Goal: Task Accomplishment & Management: Complete application form

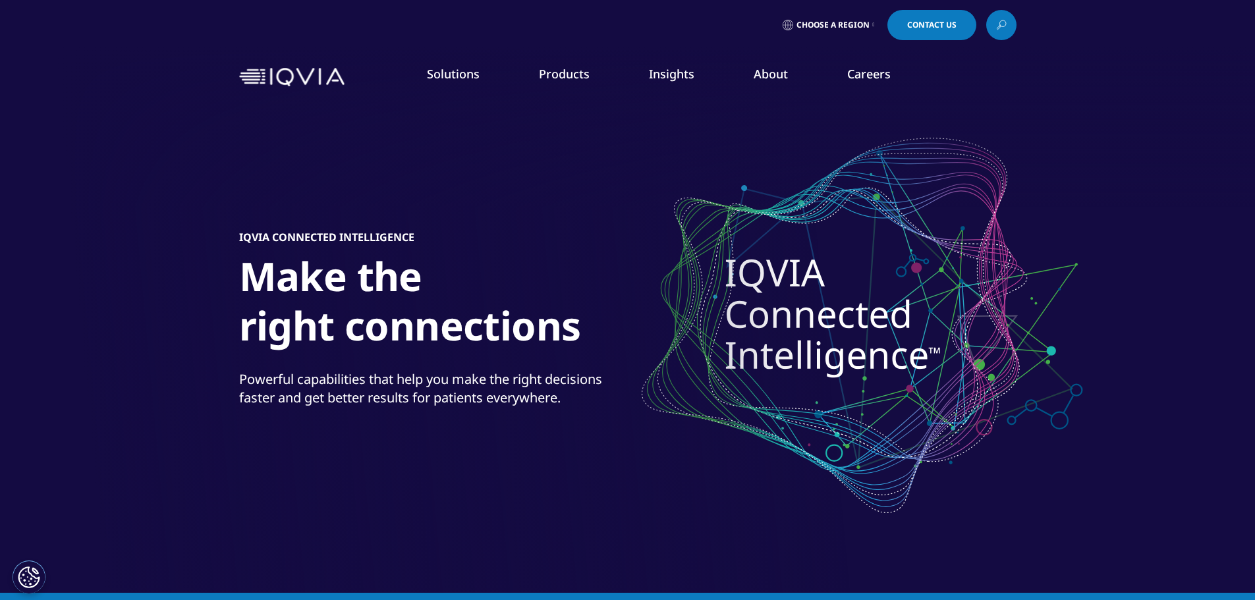
click at [805, 24] on span "Choose a Region" at bounding box center [832, 25] width 73 height 11
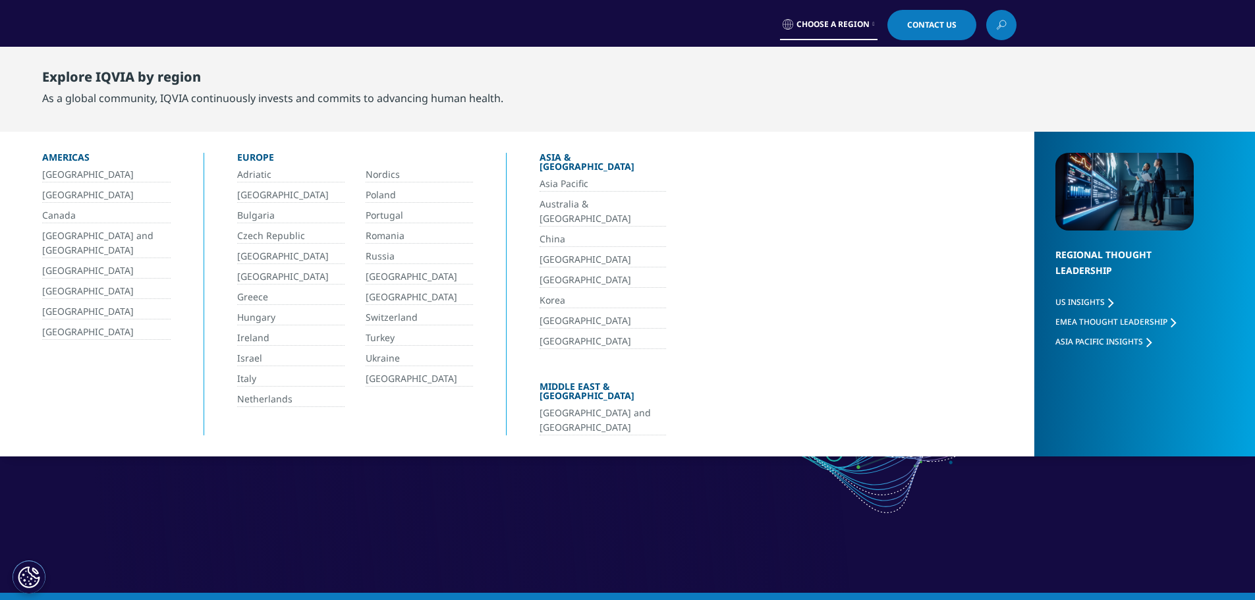
click at [53, 191] on link "[GEOGRAPHIC_DATA]" at bounding box center [106, 195] width 128 height 15
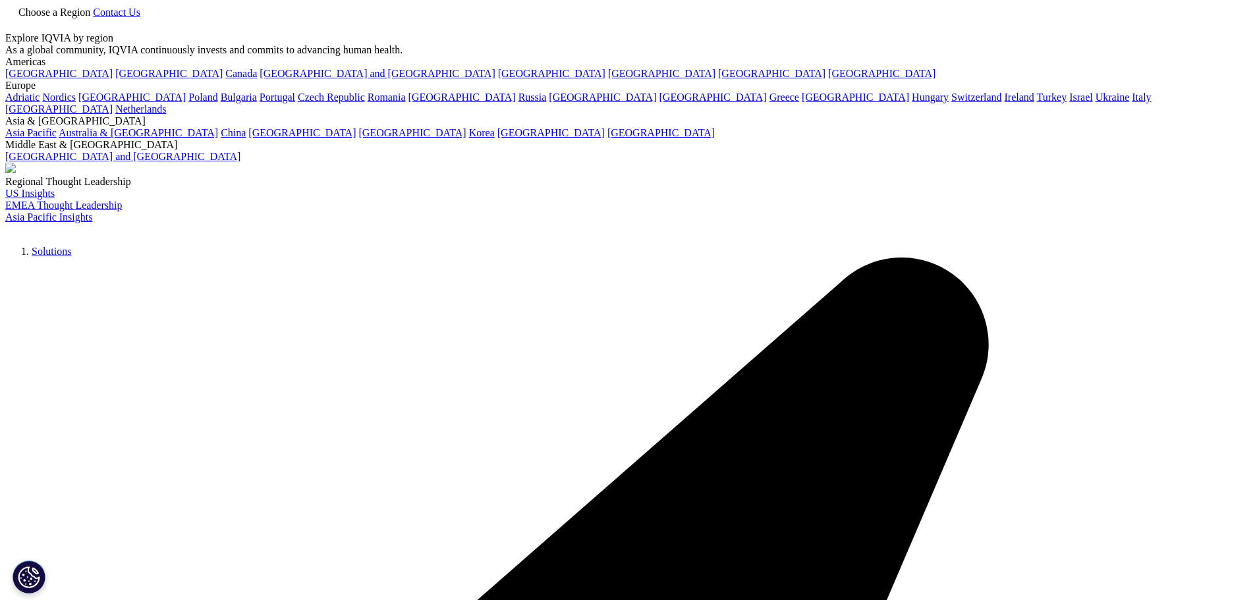
checkbox input "true"
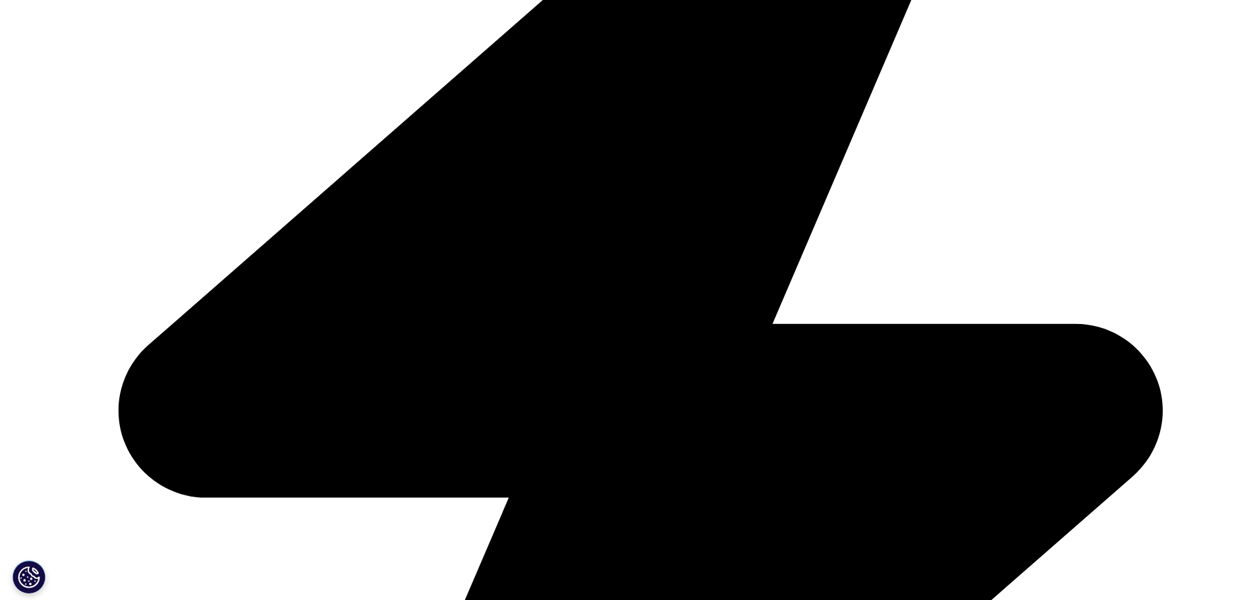
scroll to position [593, 0]
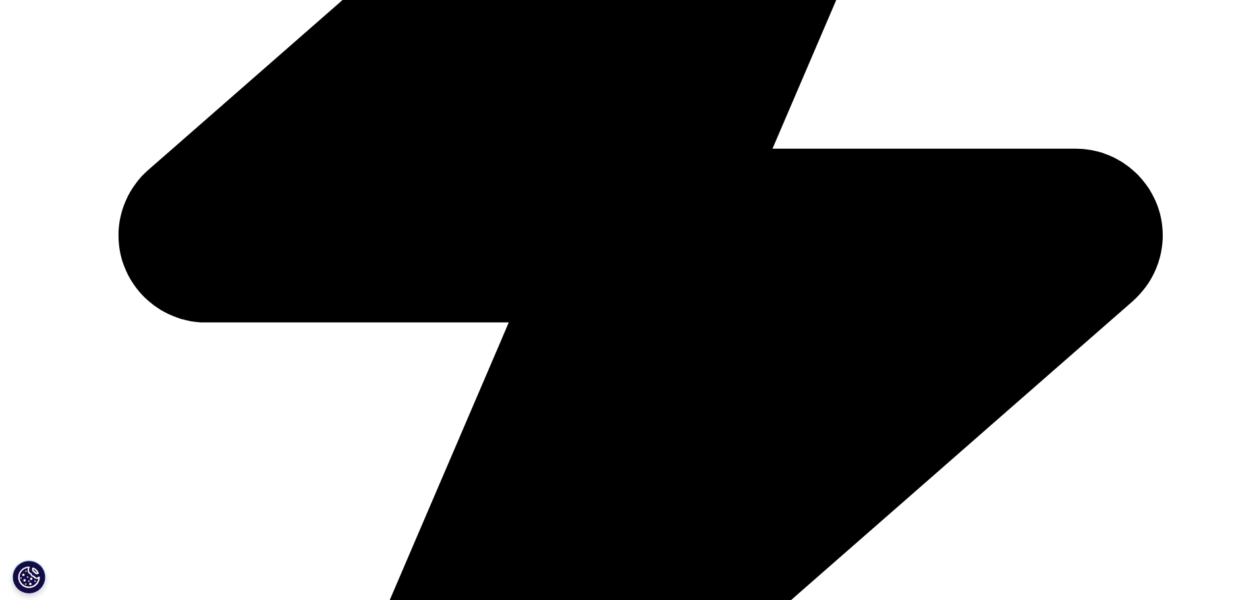
scroll to position [593, 0]
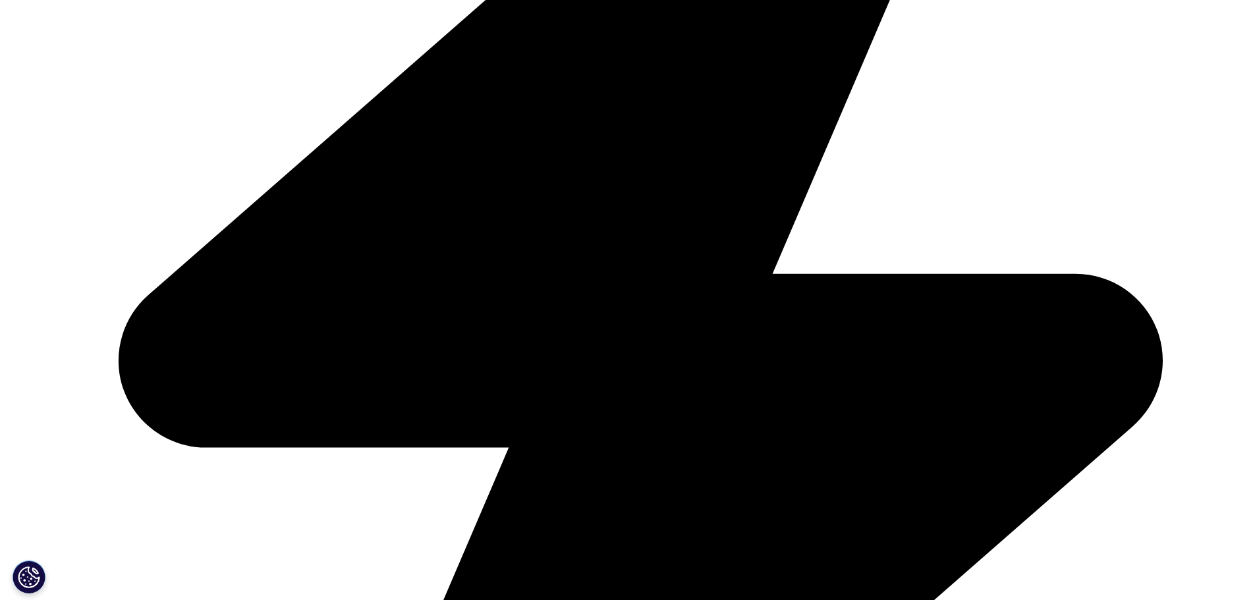
drag, startPoint x: 393, startPoint y: 290, endPoint x: 298, endPoint y: 298, distance: 94.5
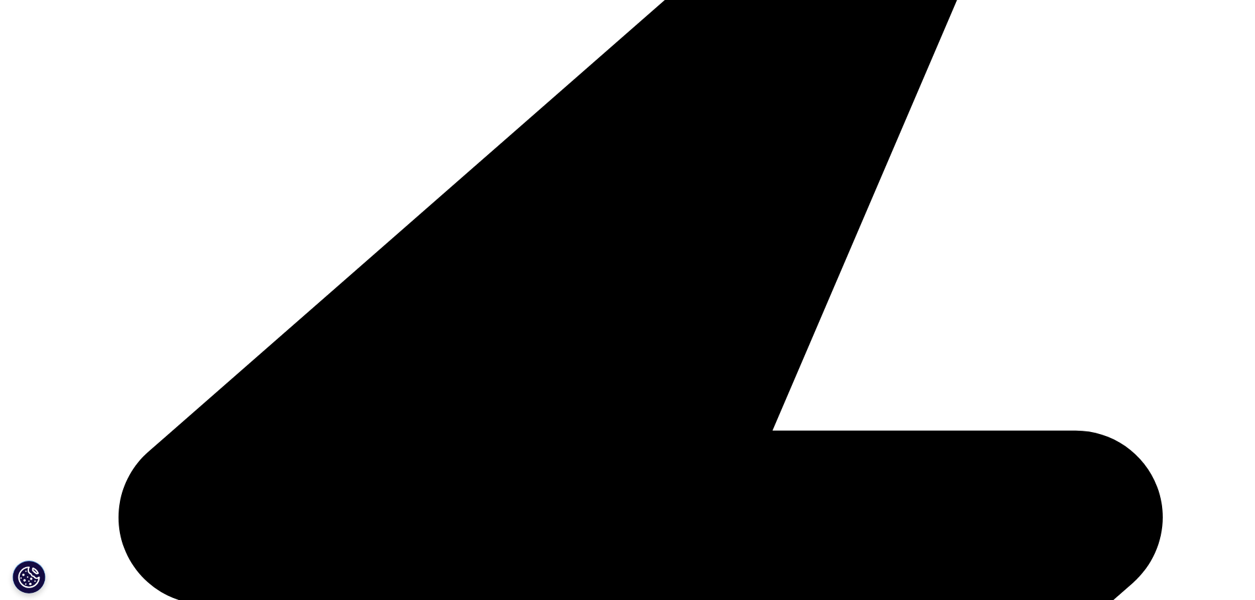
scroll to position [527, 0]
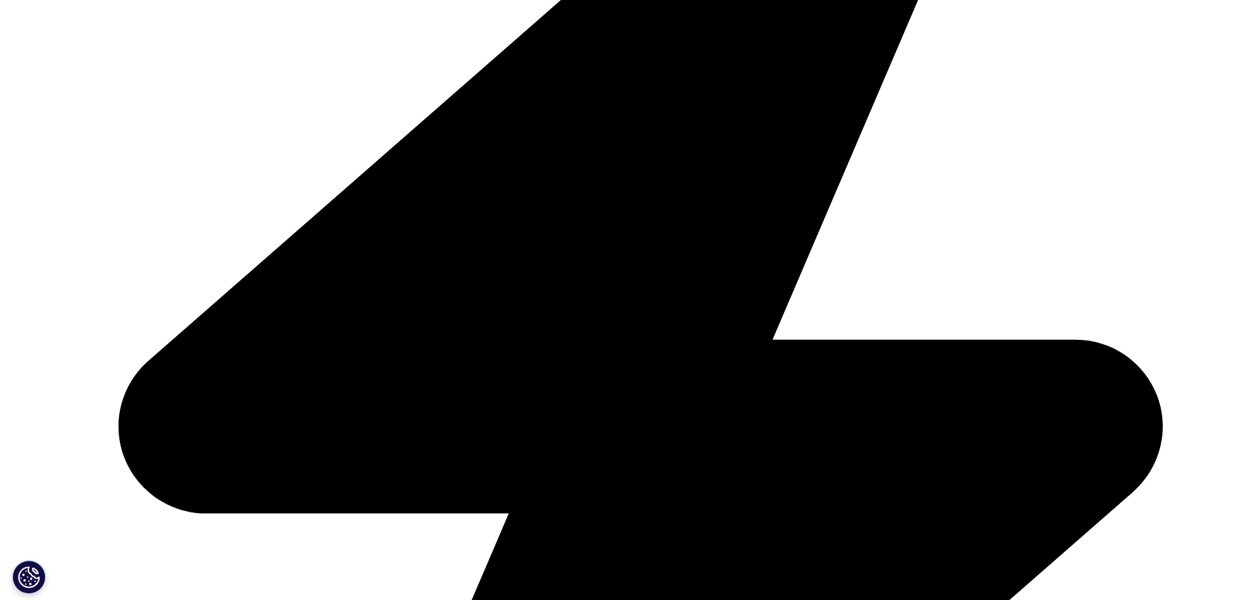
drag, startPoint x: 279, startPoint y: 309, endPoint x: 369, endPoint y: 326, distance: 91.8
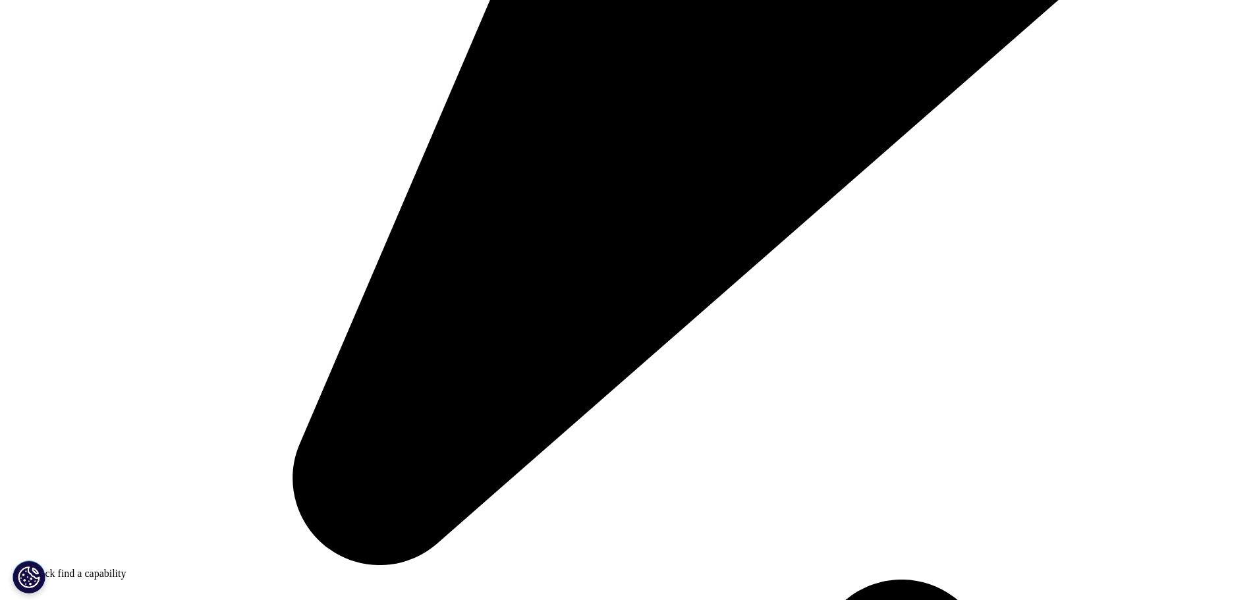
scroll to position [1120, 0]
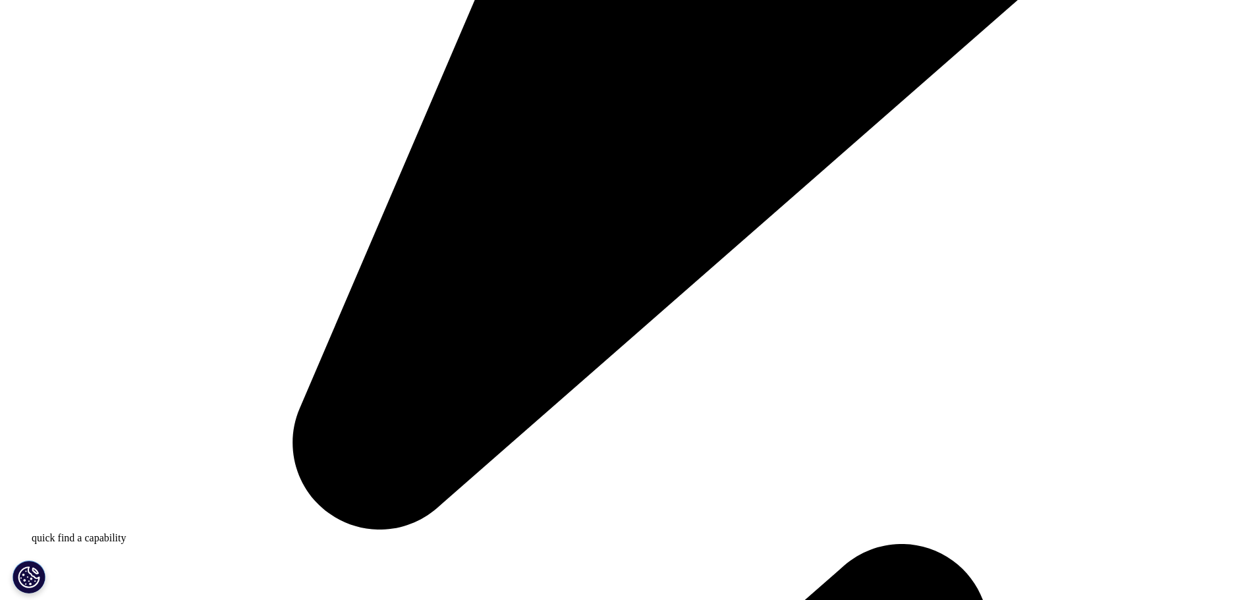
drag, startPoint x: 472, startPoint y: 362, endPoint x: 402, endPoint y: 45, distance: 324.2
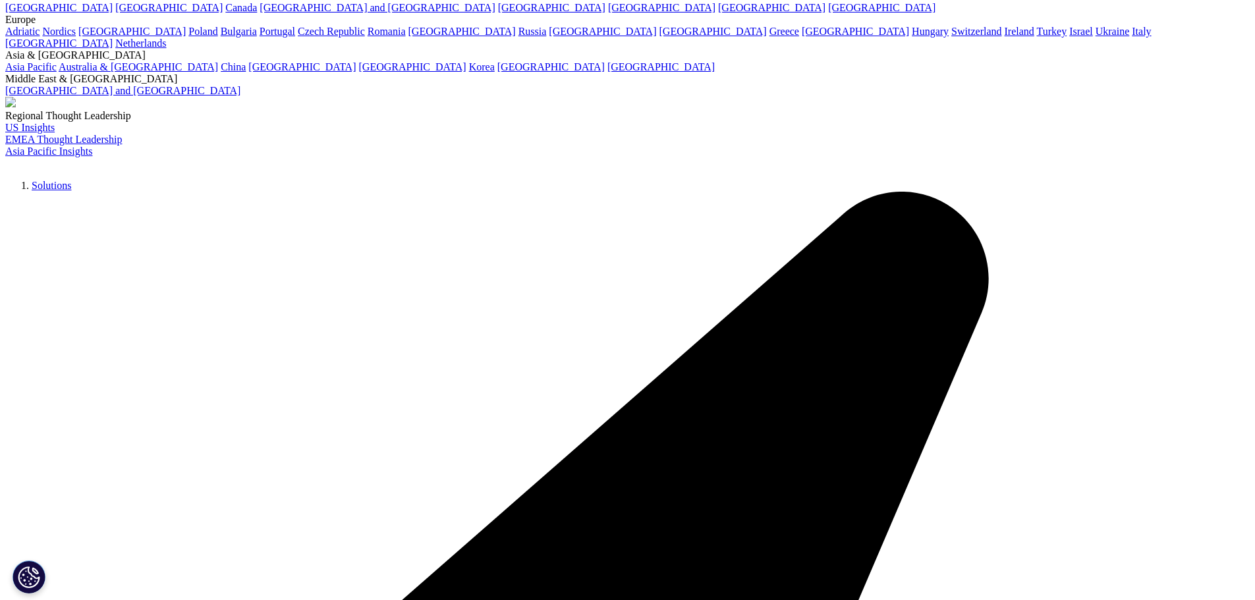
scroll to position [0, 0]
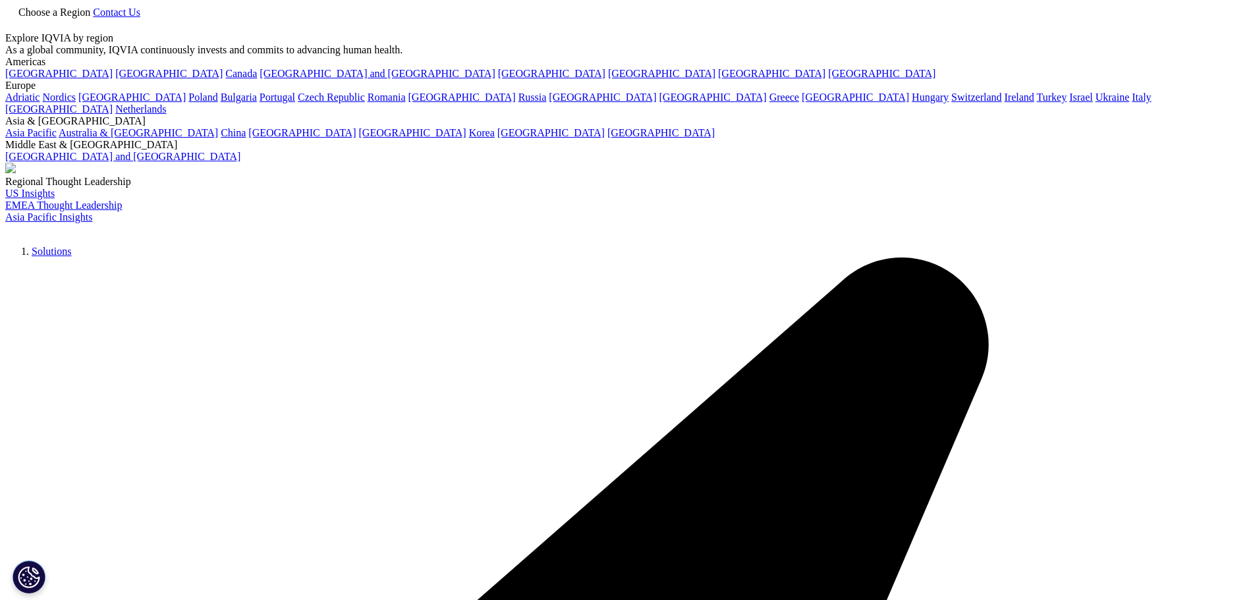
click at [93, 17] on link "Choose a Region" at bounding box center [49, 12] width 88 height 11
click at [115, 79] on link "Brasil" at bounding box center [168, 73] width 107 height 11
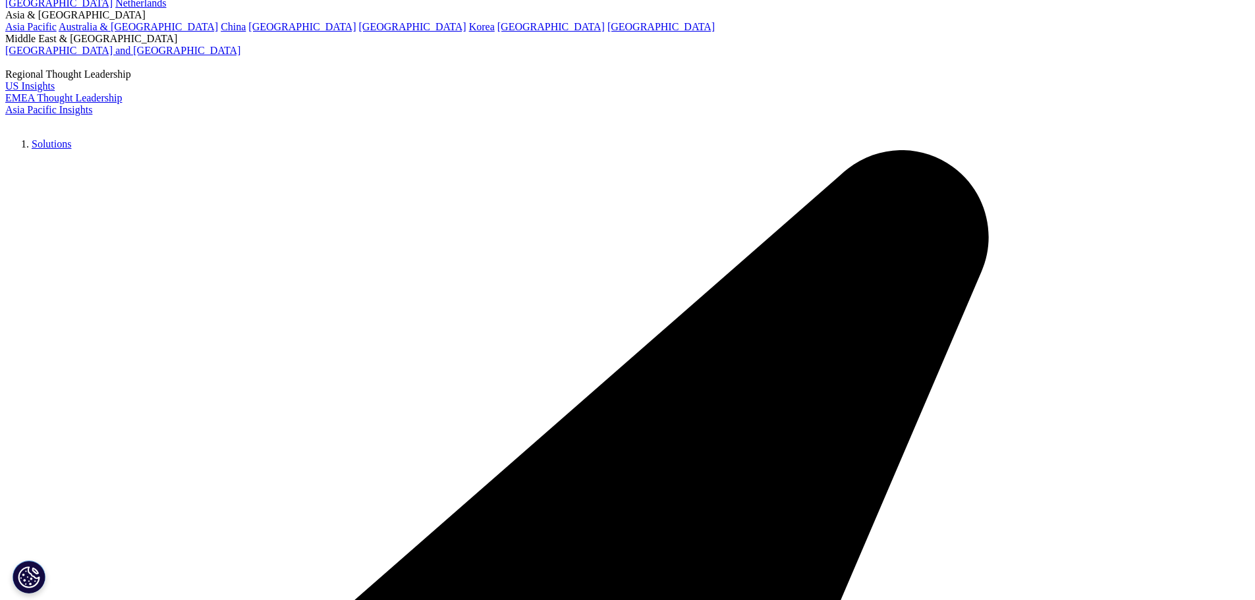
scroll to position [132, 0]
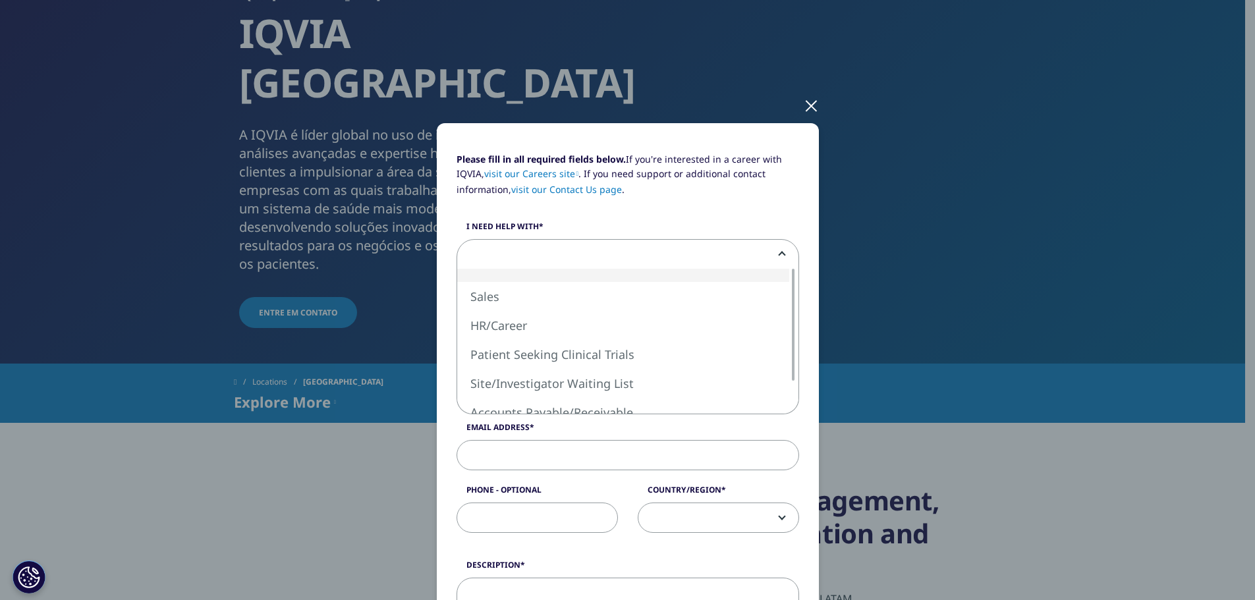
click at [521, 250] on span at bounding box center [627, 255] width 341 height 30
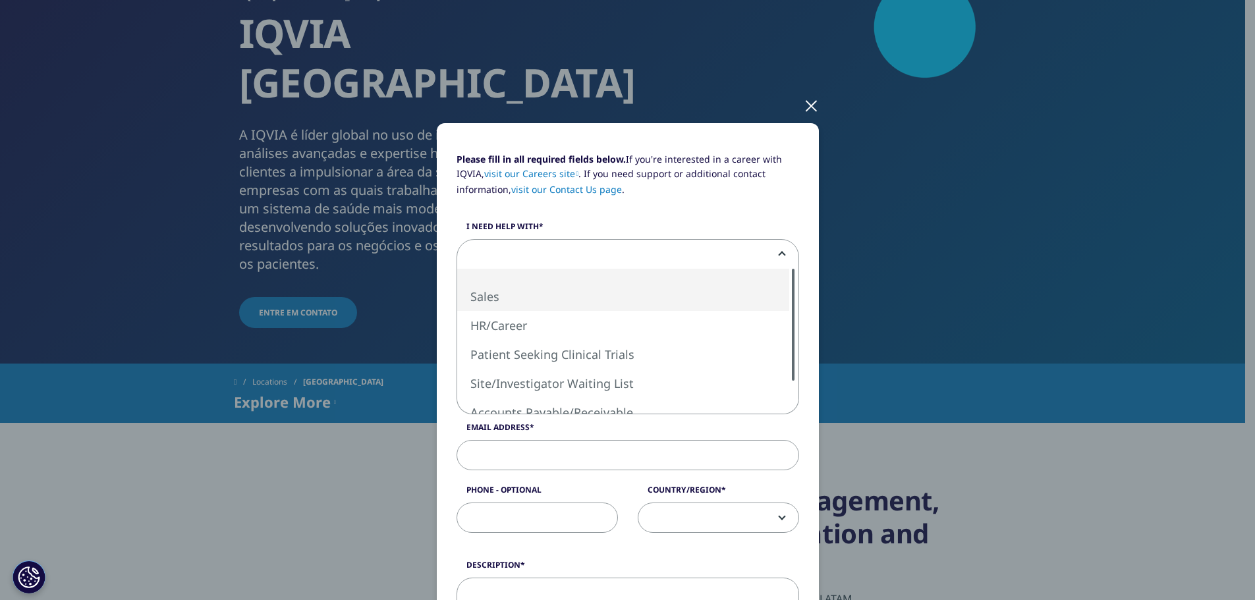
select select "Sales"
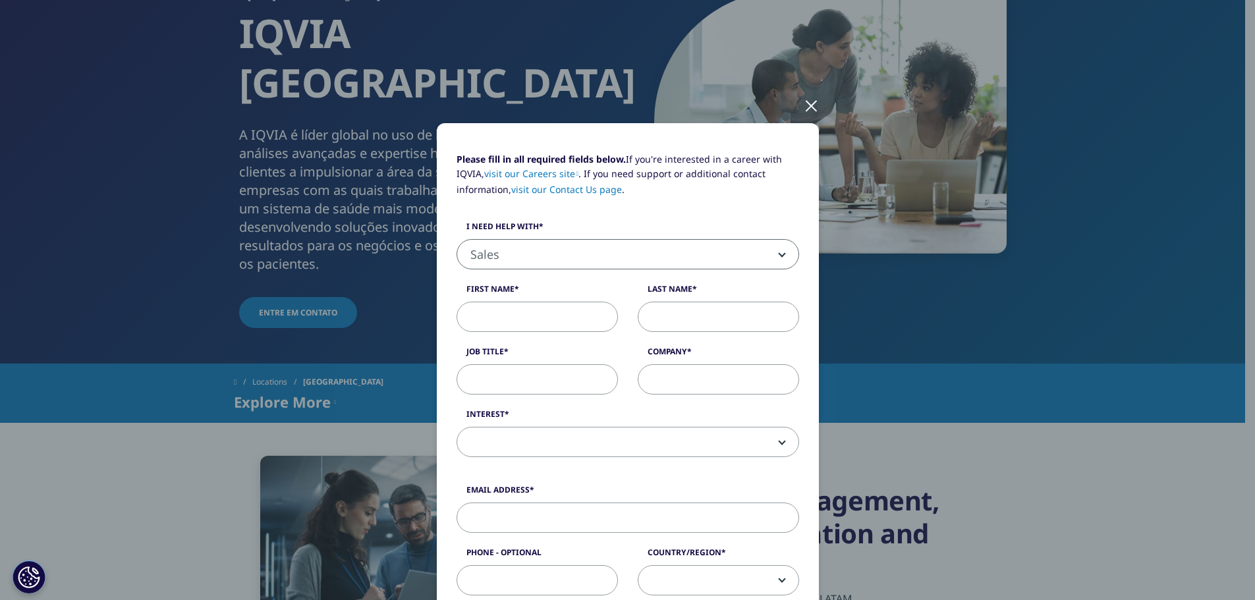
click at [544, 330] on input "First Name" at bounding box center [536, 317] width 161 height 30
type input "JORGE"
type input "FERREIRA"
type input "g"
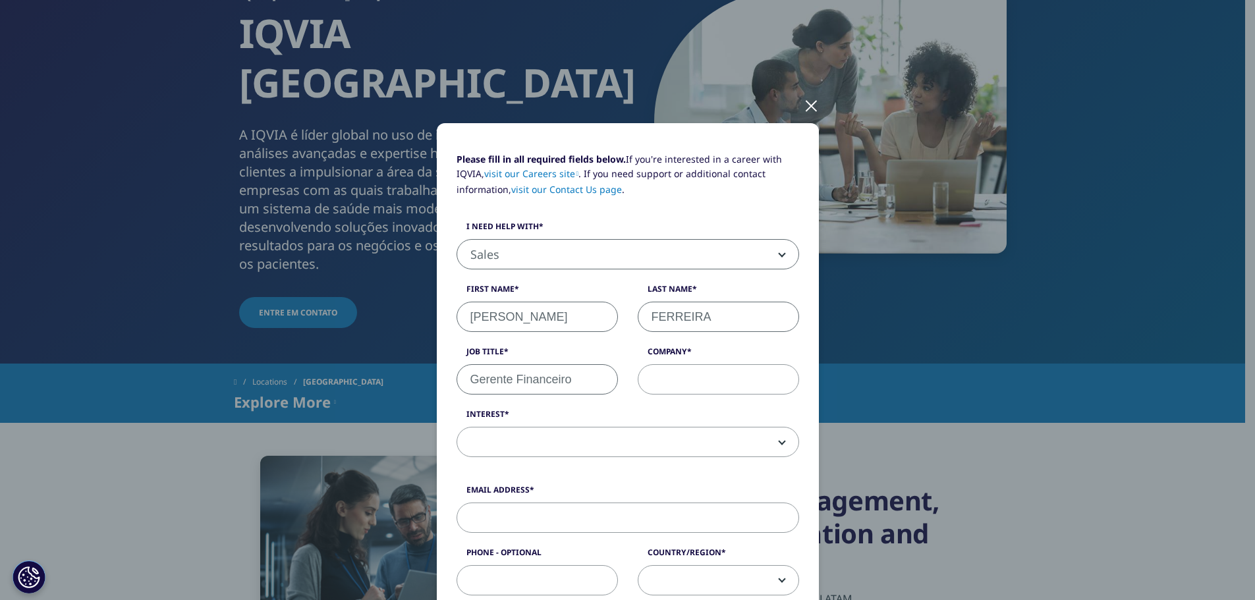
type input "Gerente Financeiro"
type input "Sysmex do Brail"
click at [596, 437] on span at bounding box center [627, 442] width 341 height 30
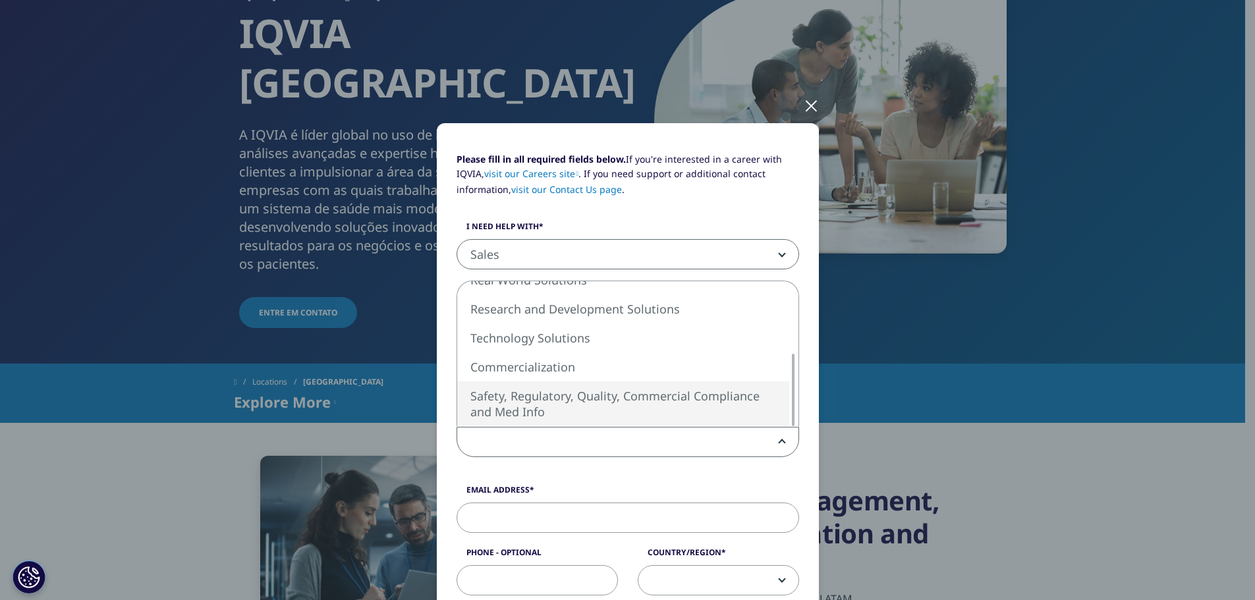
select select "Safety Regulatory Quality Commercial Compliance"
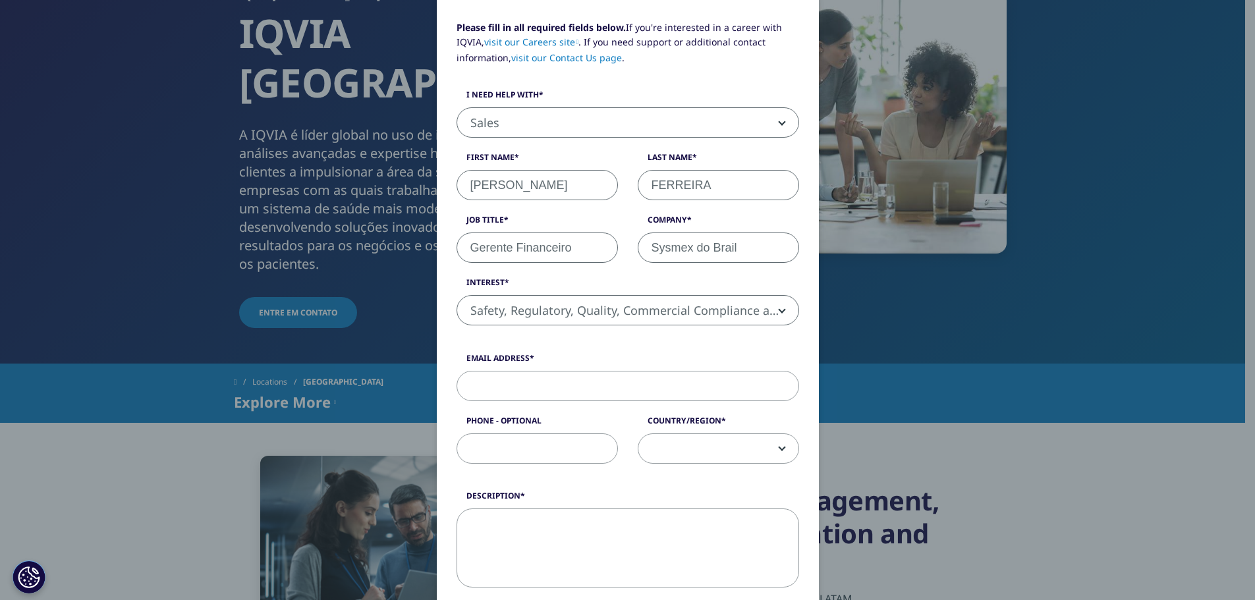
click at [522, 387] on input "Email Address" at bounding box center [627, 386] width 342 height 30
type input "ferreiraj@sysmex.com"
type input "41996586713"
click at [696, 450] on span at bounding box center [718, 449] width 160 height 30
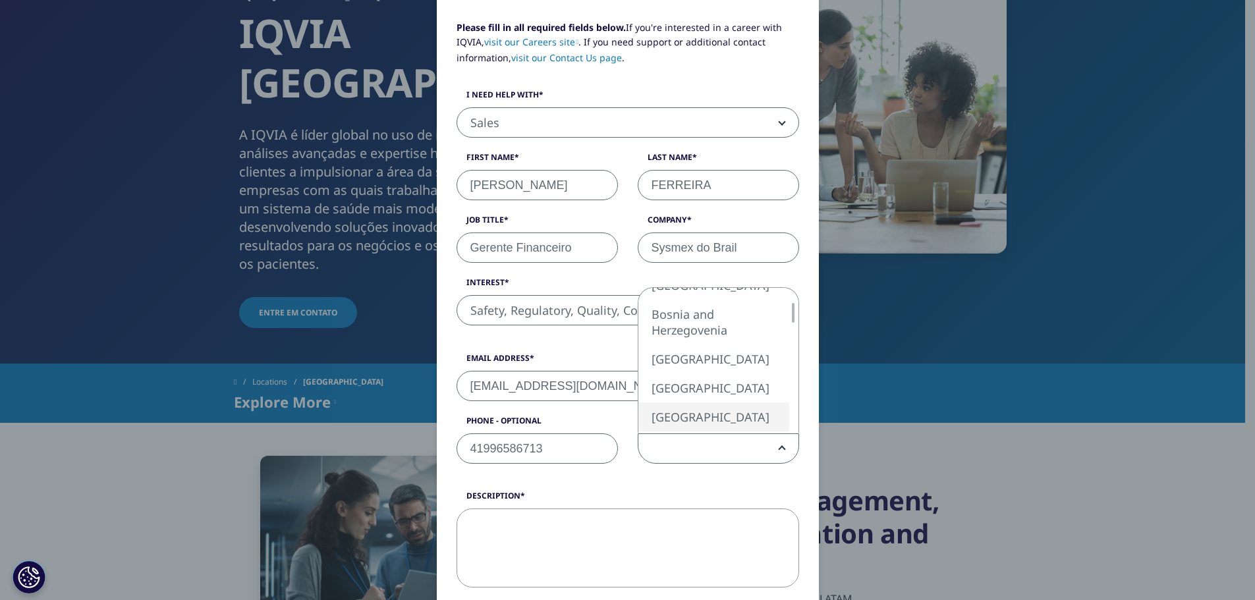
select select "[GEOGRAPHIC_DATA]"
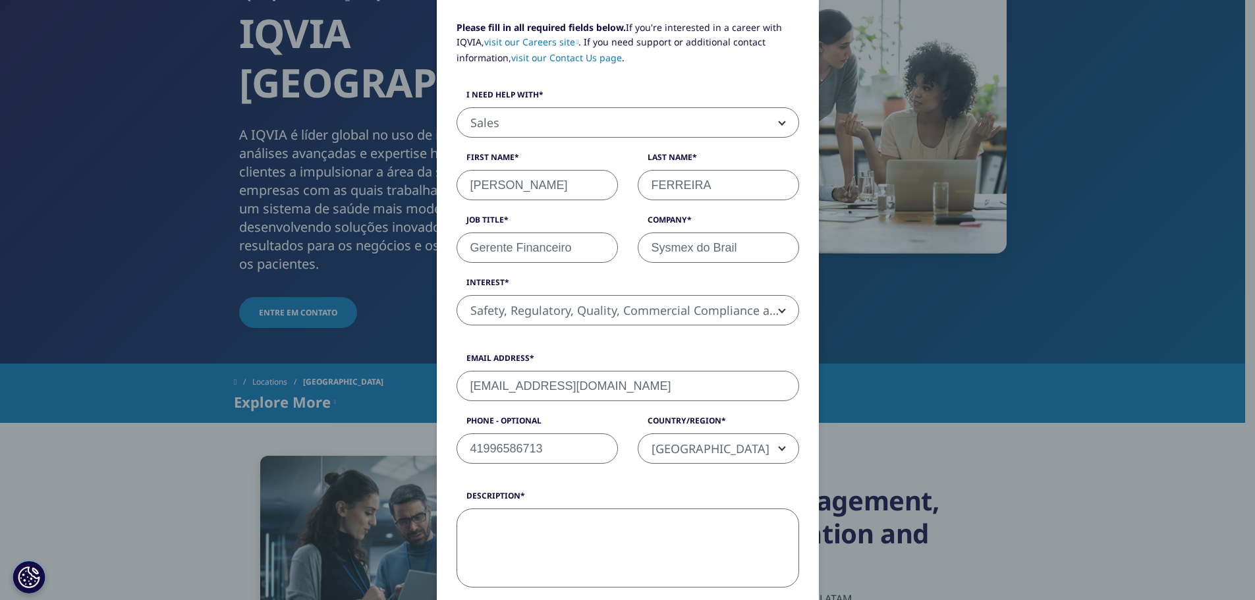
click at [501, 550] on textarea "Description" at bounding box center [627, 547] width 342 height 79
click at [545, 531] on textarea "Bom dia. Minha matriz trabalha com vocês" at bounding box center [627, 547] width 342 height 79
click at [545, 534] on textarea "Bom dia. Minha matriz trabalha com vocês" at bounding box center [627, 547] width 342 height 79
click at [744, 532] on textarea "Bom dia. Minha matriz nos EUA trabalha com vocês" at bounding box center [627, 547] width 342 height 79
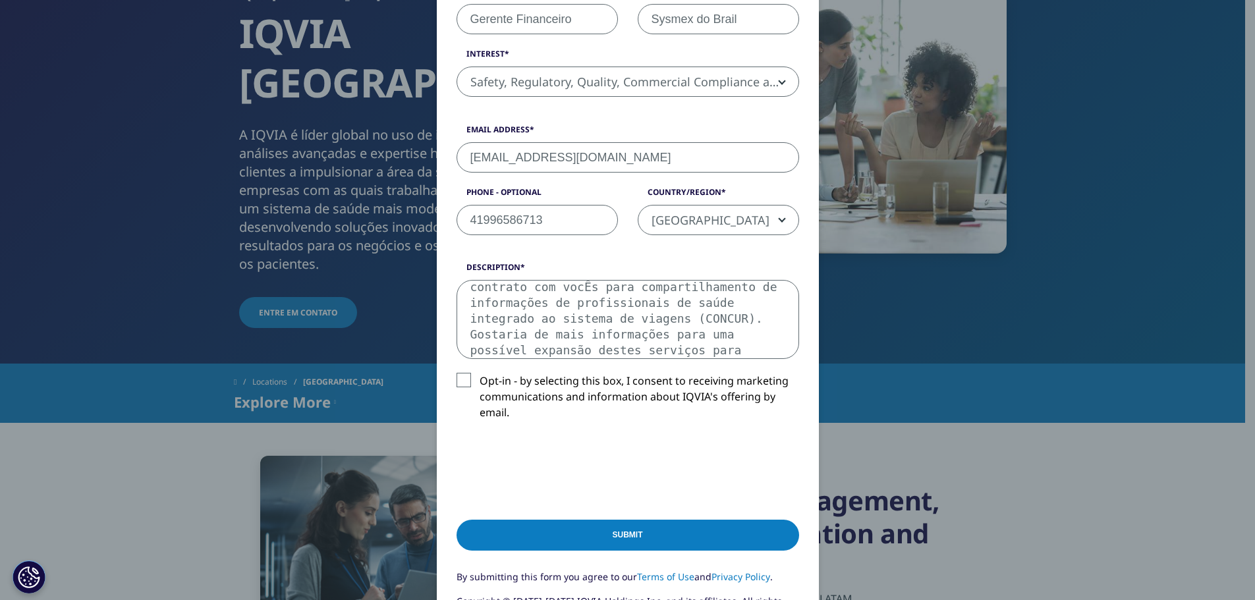
scroll to position [461, 0]
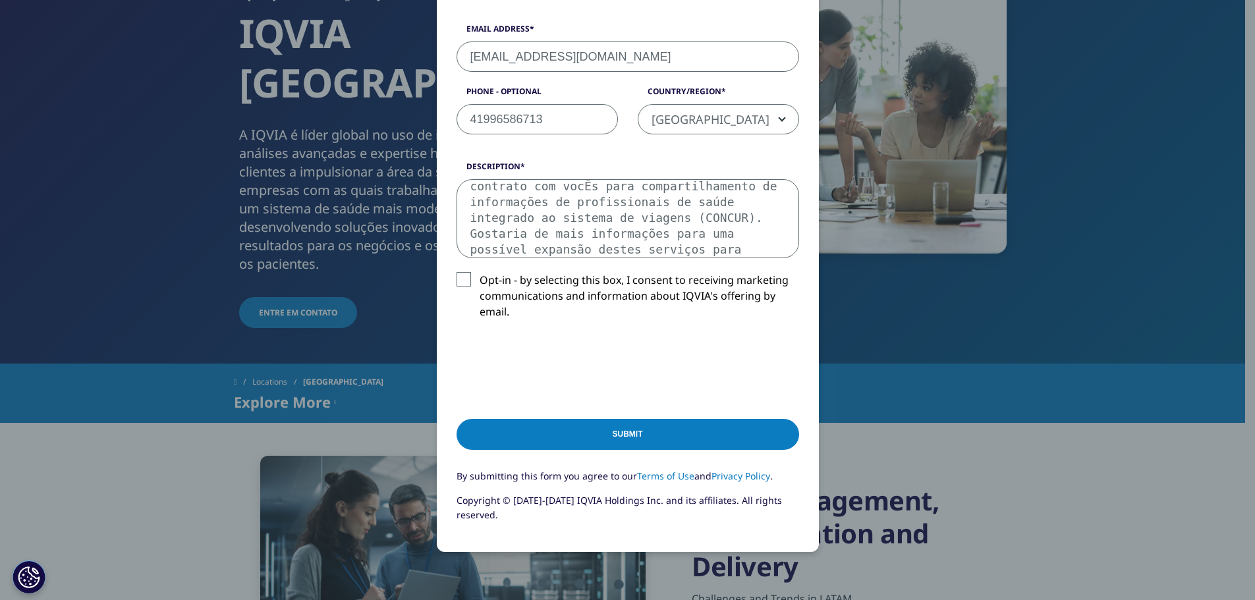
type textarea "Bom dia. Minha matriz nos EUA tem um contrato com vocÊs para compartilhamento d…"
click at [457, 275] on label "Opt-in - by selecting this box, I consent to receiving marketing communications…" at bounding box center [627, 299] width 342 height 55
click at [479, 272] on input "Opt-in - by selecting this box, I consent to receiving marketing communications…" at bounding box center [479, 272] width 0 height 0
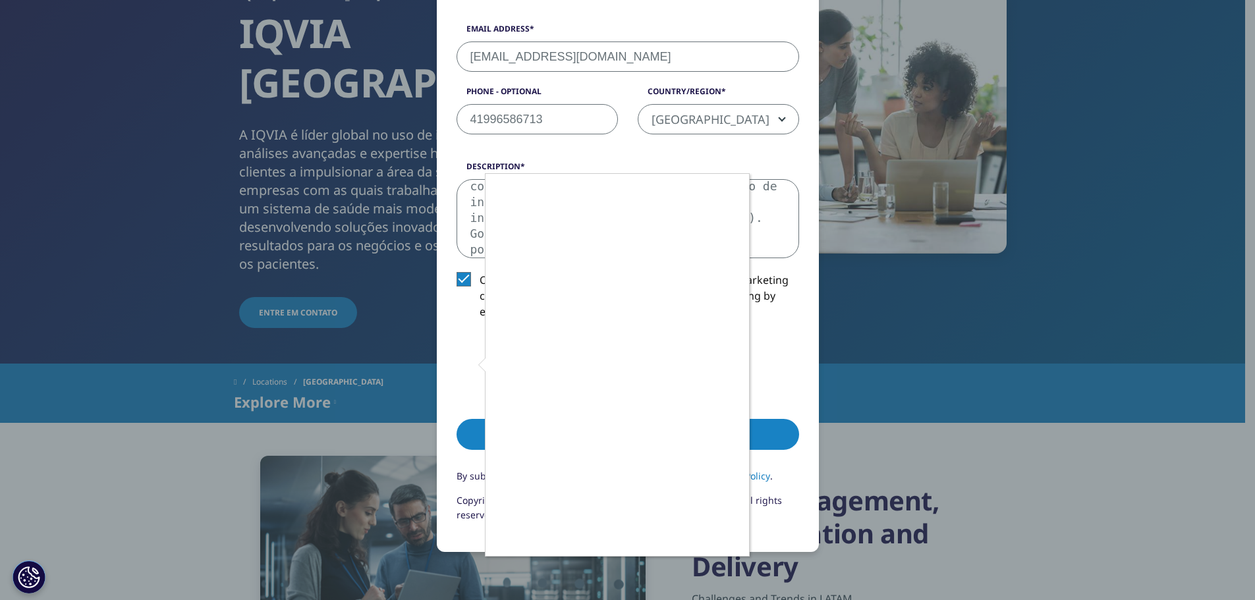
click at [456, 281] on div at bounding box center [627, 300] width 1255 height 600
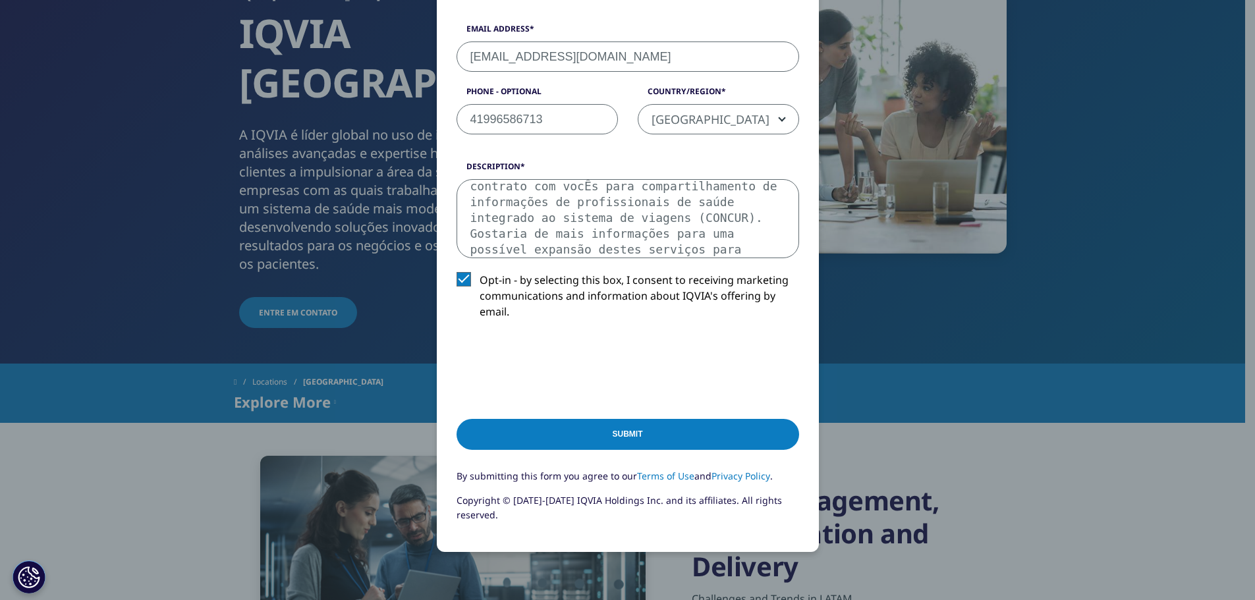
click at [456, 279] on label "Opt-in - by selecting this box, I consent to receiving marketing communications…" at bounding box center [627, 299] width 342 height 55
click at [479, 272] on input "Opt-in - by selecting this box, I consent to receiving marketing communications…" at bounding box center [479, 272] width 0 height 0
click at [665, 430] on input "Submit" at bounding box center [627, 434] width 342 height 31
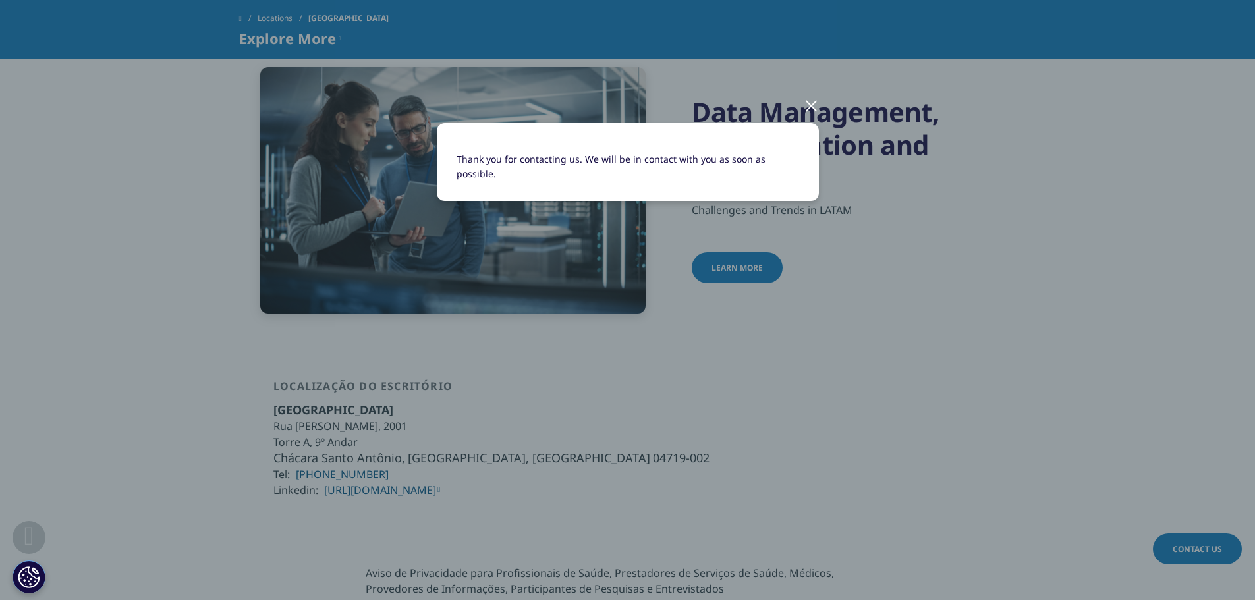
click at [811, 105] on div at bounding box center [810, 105] width 15 height 36
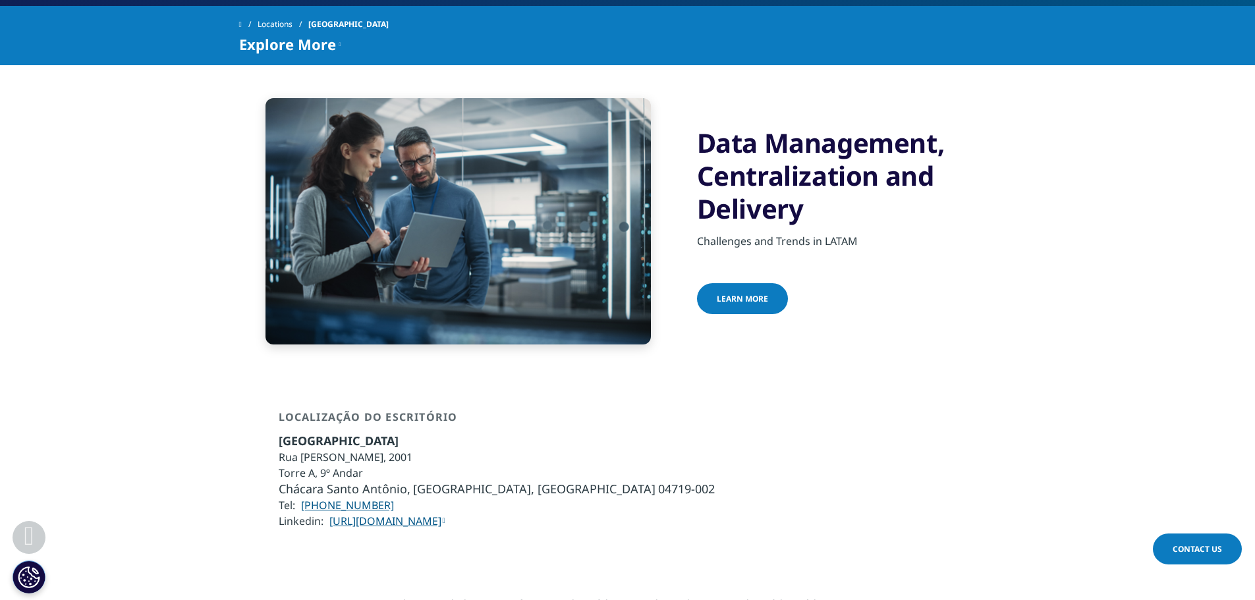
scroll to position [329, 0]
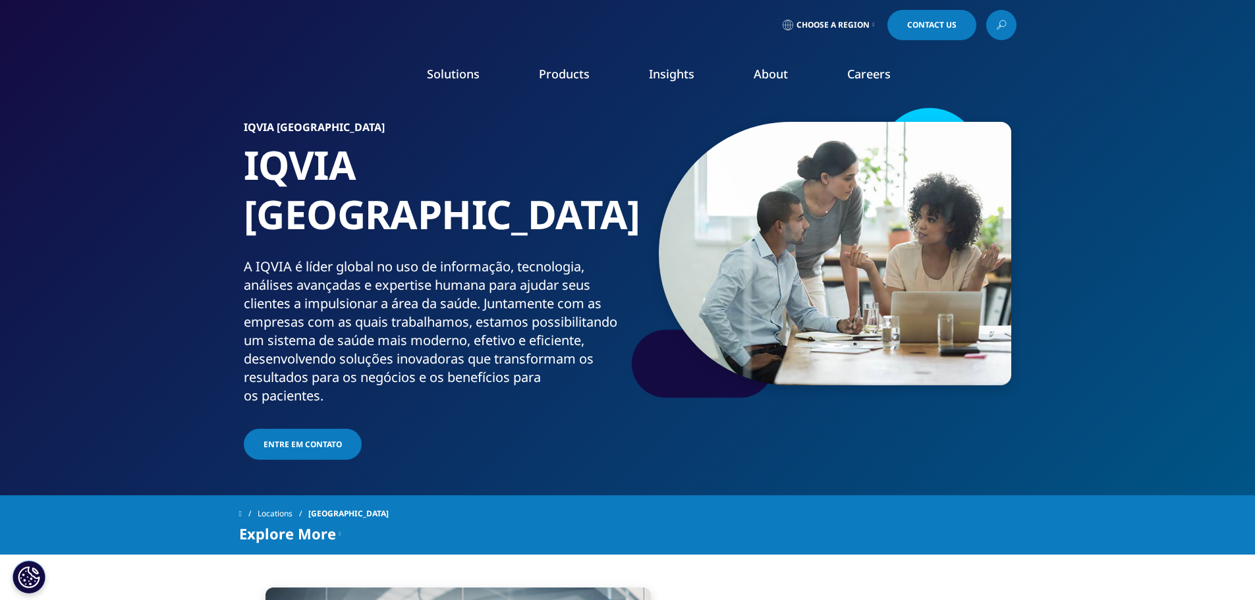
click at [560, 176] on link "IQVIA Vigilance Platform" at bounding box center [623, 181] width 227 height 14
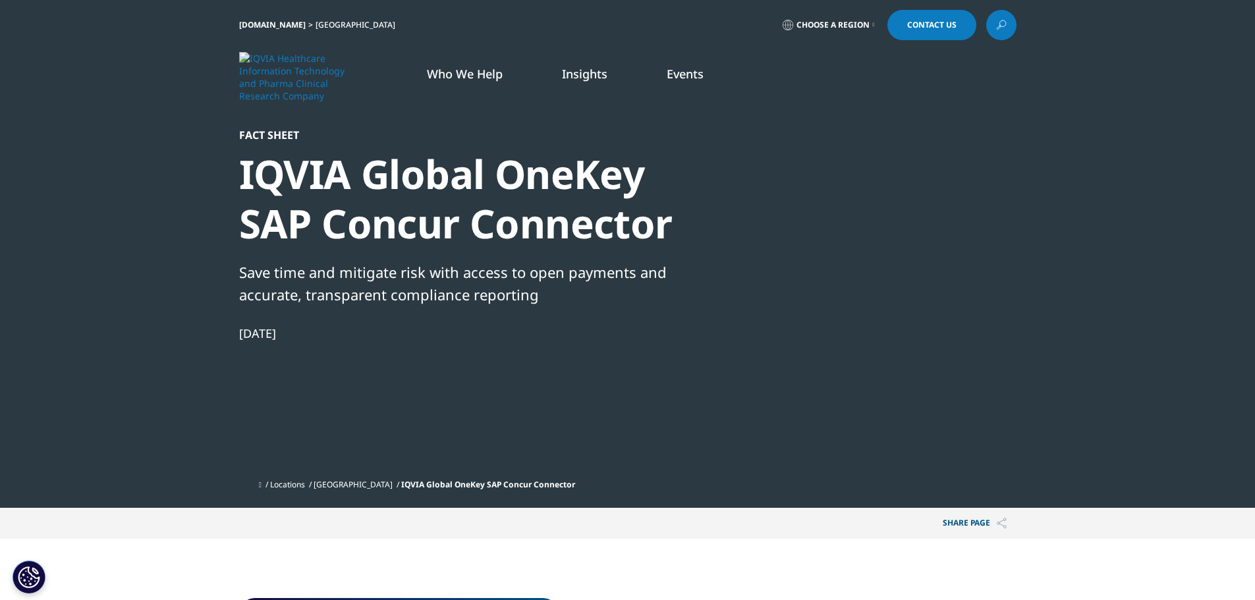
click at [876, 310] on div at bounding box center [889, 276] width 254 height 296
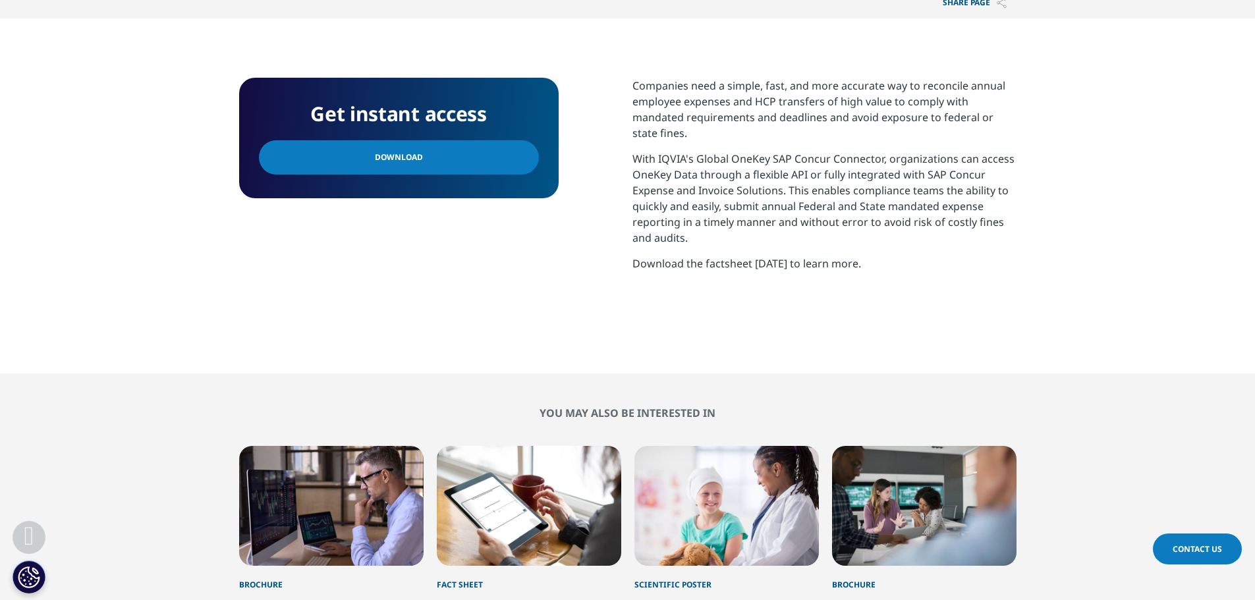
scroll to position [527, 0]
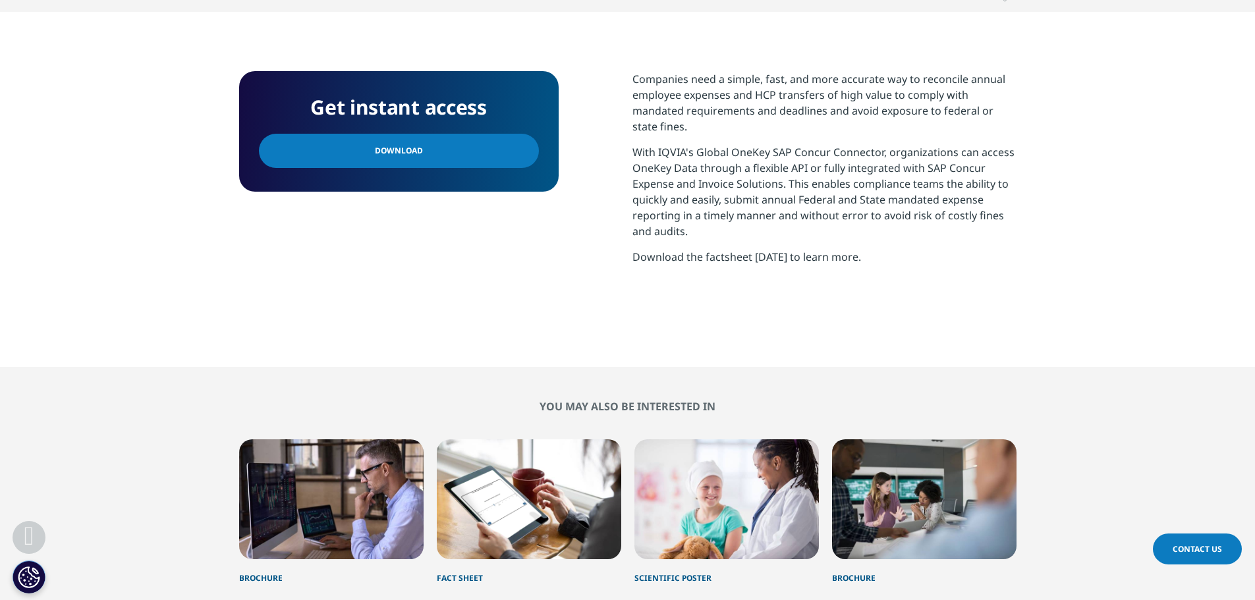
click at [388, 147] on span "Download" at bounding box center [399, 151] width 48 height 14
